Goal: Task Accomplishment & Management: Use online tool/utility

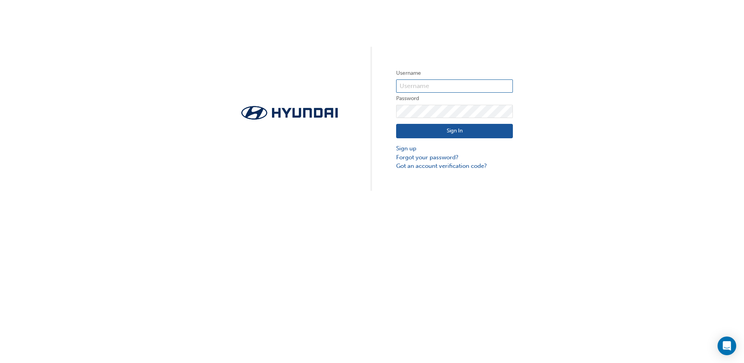
type input "728015"
drag, startPoint x: 420, startPoint y: 131, endPoint x: 414, endPoint y: 130, distance: 5.8
click at [419, 131] on button "Sign In" at bounding box center [454, 131] width 117 height 15
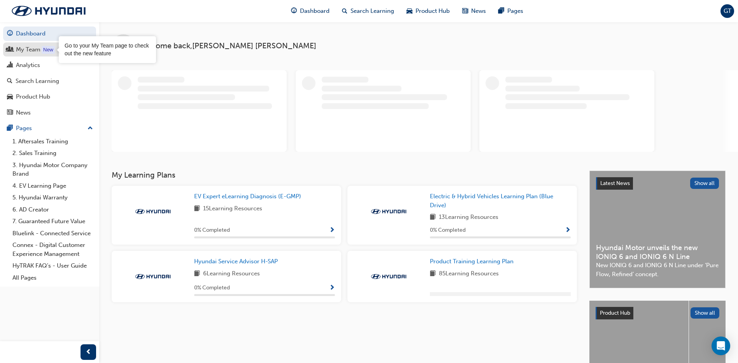
click at [42, 50] on div "New" at bounding box center [48, 50] width 13 height 8
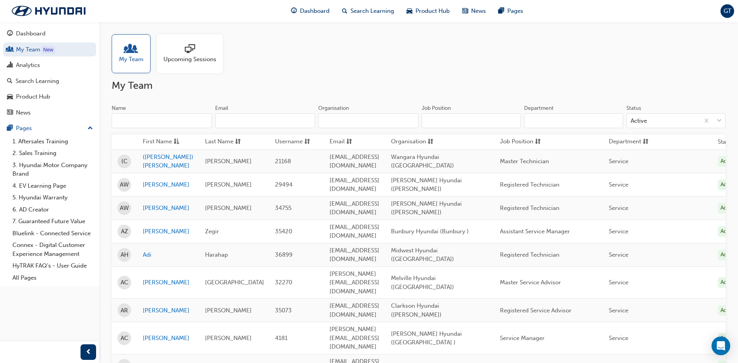
click at [200, 54] on div at bounding box center [189, 49] width 53 height 11
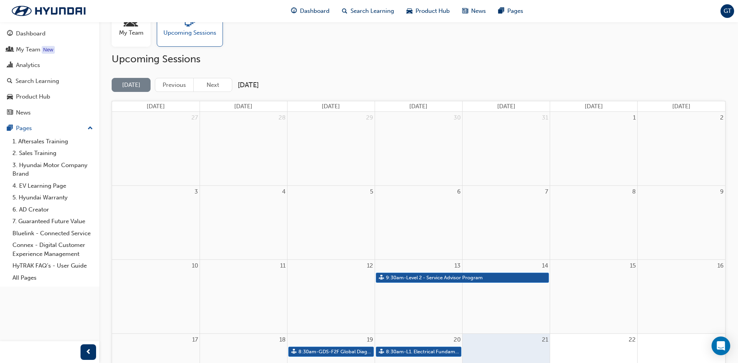
scroll to position [39, 0]
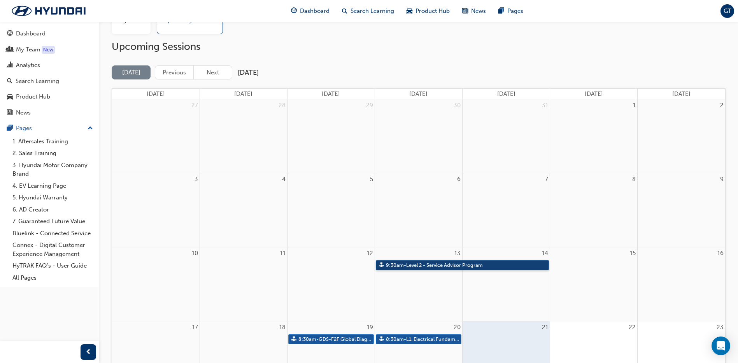
click at [420, 263] on link "9:30am - Level 2 - Service Advisor Program" at bounding box center [462, 265] width 173 height 11
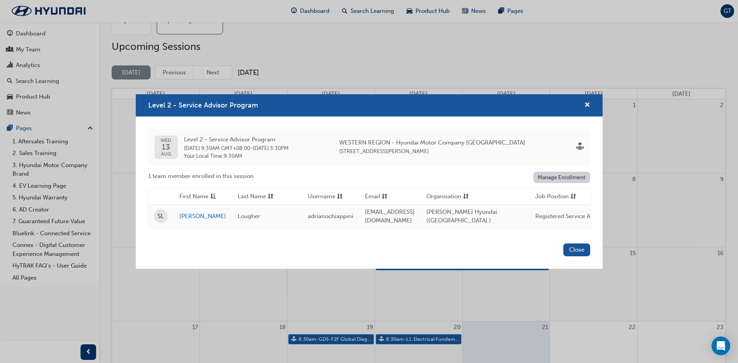
scroll to position [0, 0]
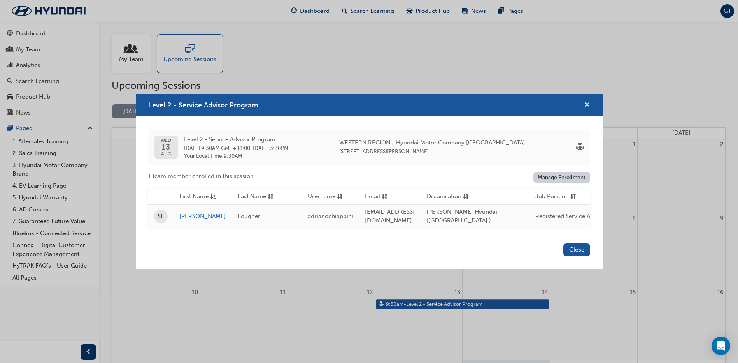
click at [588, 103] on span "cross-icon" at bounding box center [587, 105] width 6 height 7
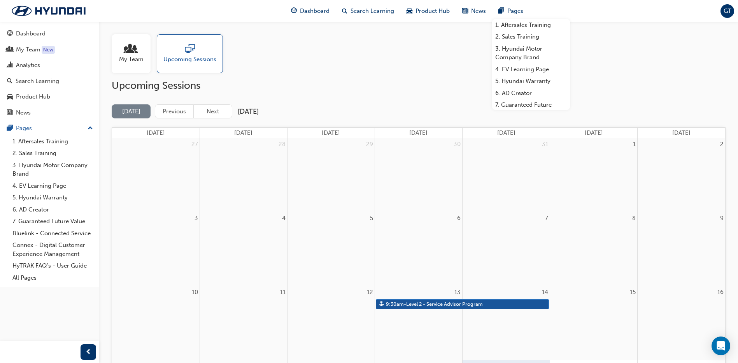
click at [727, 10] on span "GT" at bounding box center [728, 11] width 8 height 9
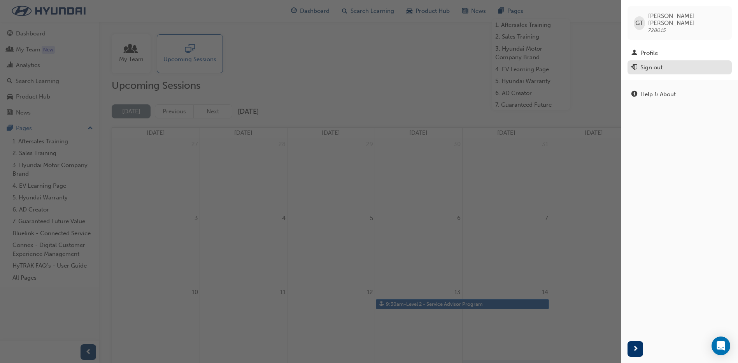
click at [665, 64] on div "Sign out" at bounding box center [680, 68] width 96 height 10
